Goal: Information Seeking & Learning: Find specific fact

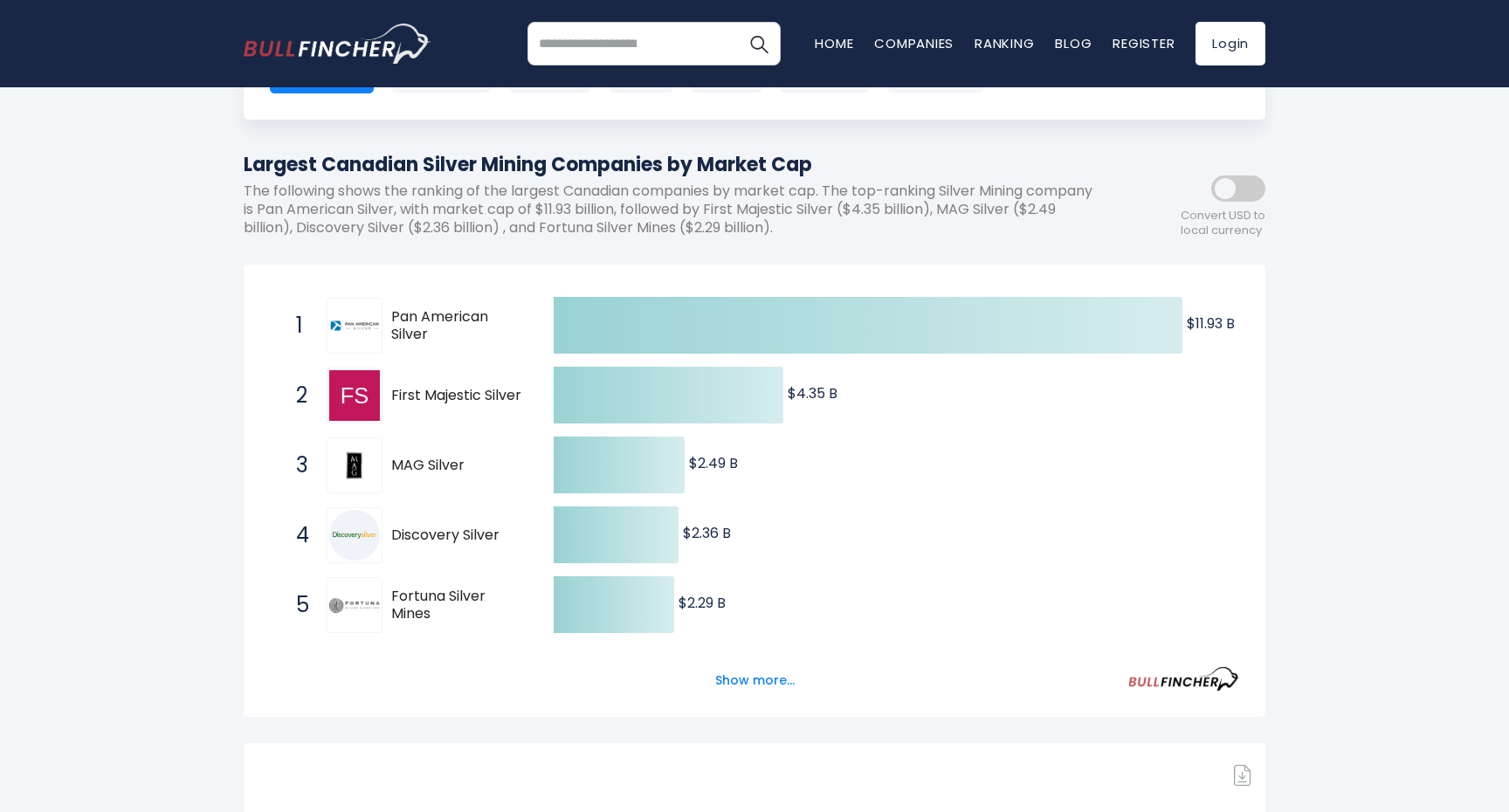
scroll to position [148, 0]
drag, startPoint x: 522, startPoint y: 400, endPoint x: 400, endPoint y: 400, distance: 122.0
click at [400, 400] on span "First Majestic Silver" at bounding box center [457, 397] width 132 height 18
drag, startPoint x: 784, startPoint y: 208, endPoint x: 912, endPoint y: 206, distance: 128.0
click at [912, 206] on p "The following shows the ranking of the largest Canadian companies by market cap…" at bounding box center [676, 210] width 865 height 54
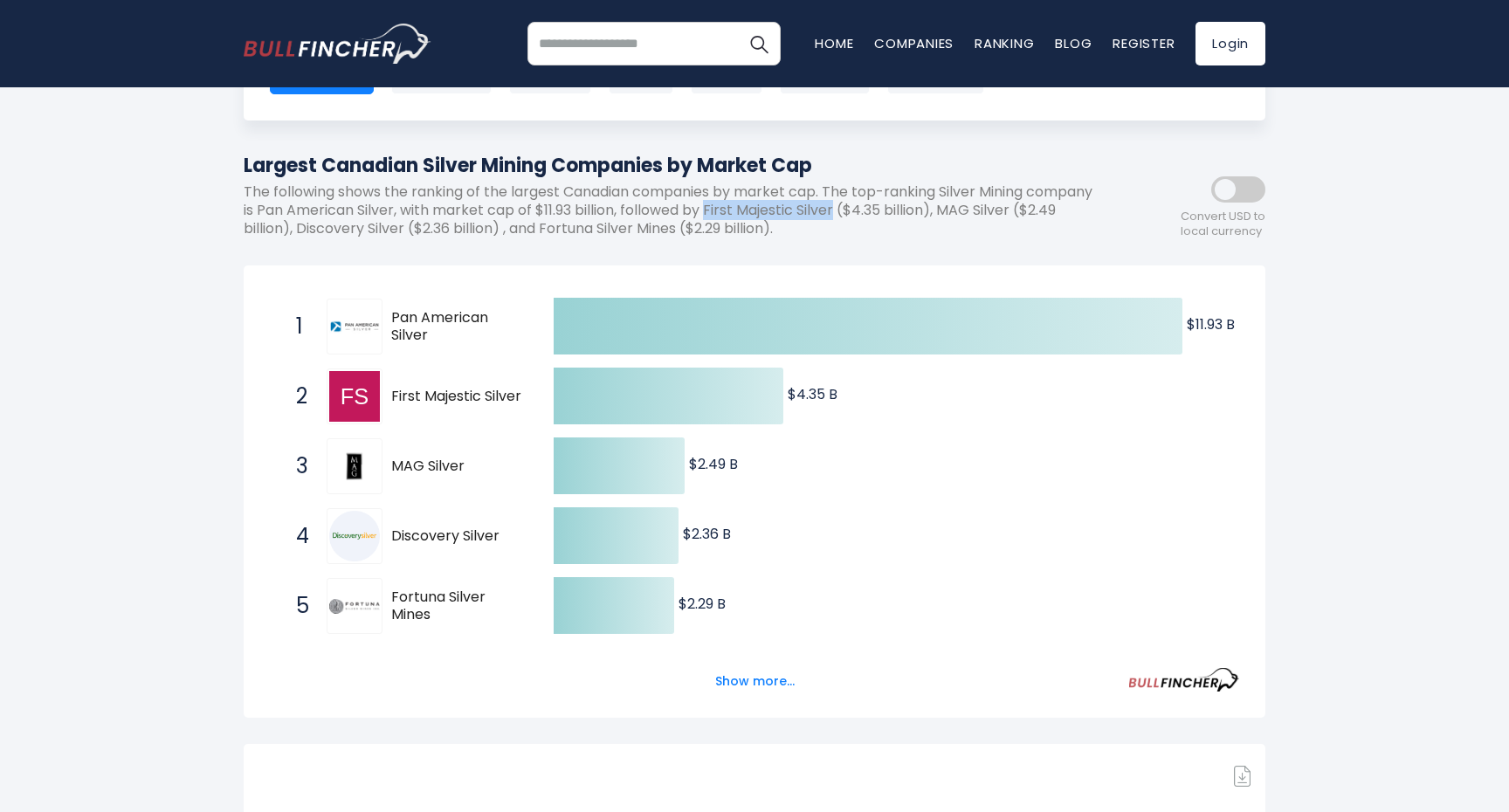
copy p "First Majestic Silver"
drag, startPoint x: 513, startPoint y: 534, endPoint x: 403, endPoint y: 535, distance: 110.0
click at [403, 535] on span "Discovery Silver" at bounding box center [457, 536] width 132 height 18
drag, startPoint x: 345, startPoint y: 229, endPoint x: 453, endPoint y: 230, distance: 108.0
click at [453, 230] on p "The following shows the ranking of the largest Canadian companies by market cap…" at bounding box center [676, 210] width 865 height 54
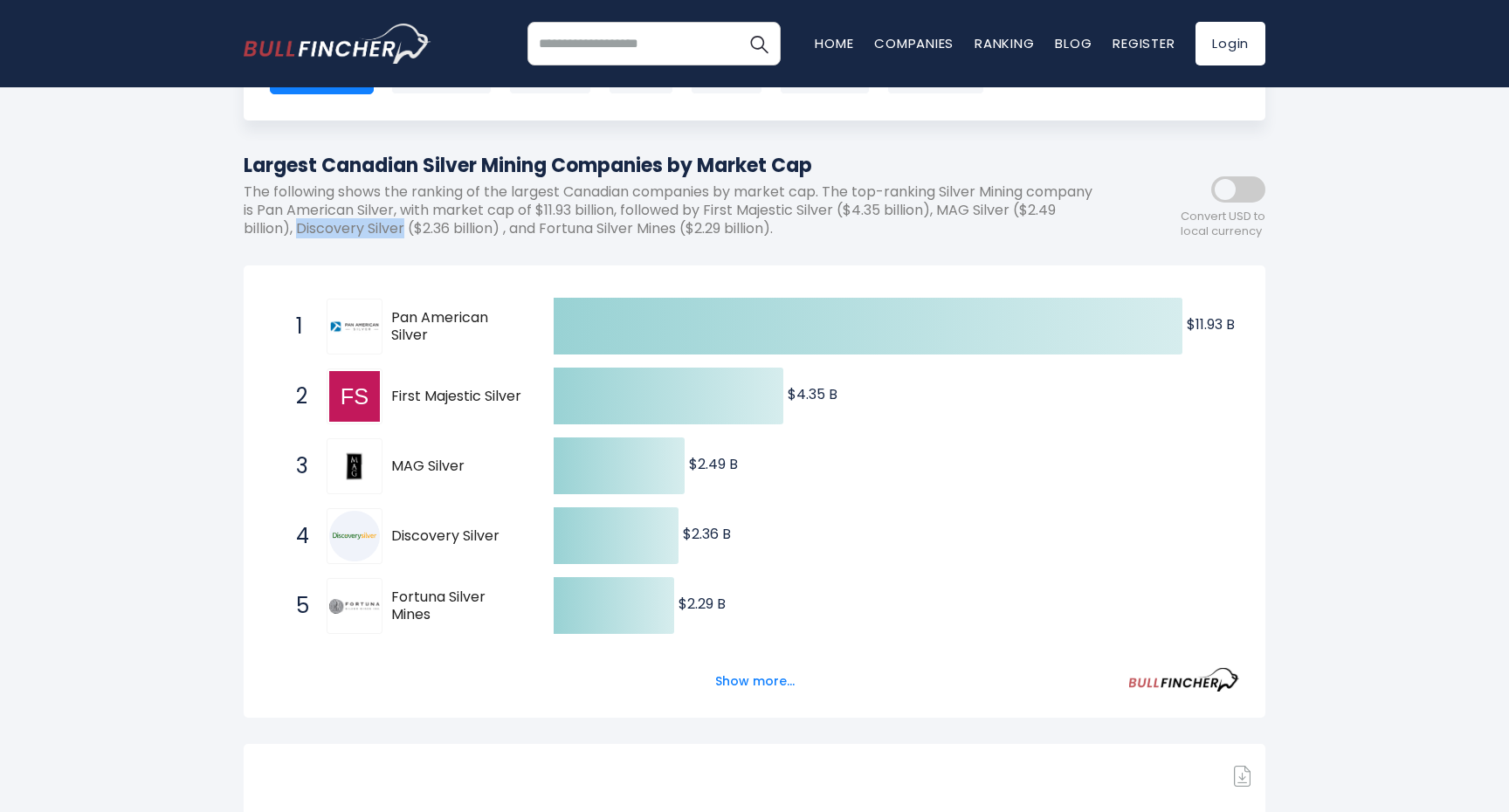
copy p "Discovery Silver"
drag, startPoint x: 596, startPoint y: 228, endPoint x: 731, endPoint y: 233, distance: 135.1
click at [731, 233] on p "The following shows the ranking of the largest Canadian companies by market cap…" at bounding box center [676, 210] width 865 height 54
copy p "Fortuna Silver Mines"
